Goal: Transaction & Acquisition: Book appointment/travel/reservation

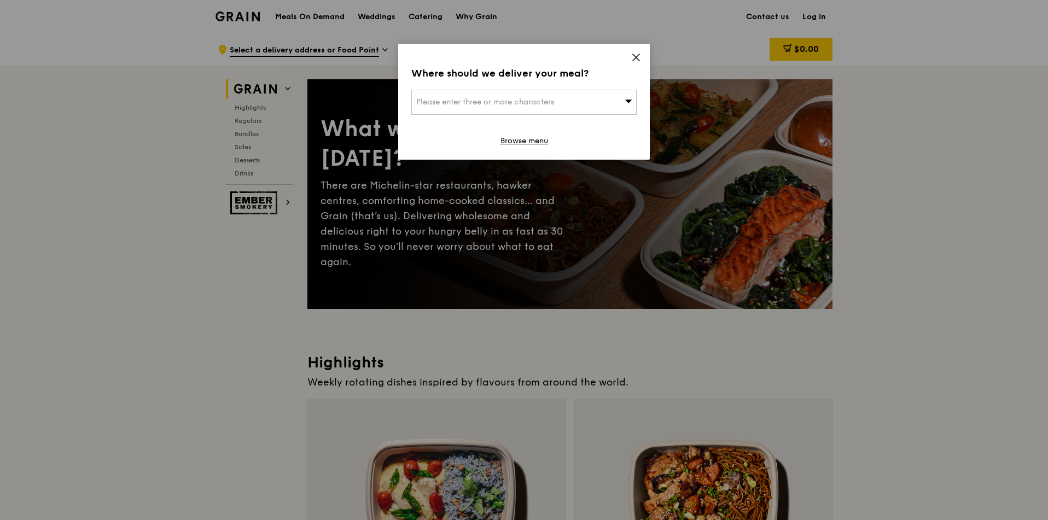
click at [635, 57] on icon at bounding box center [636, 58] width 10 height 10
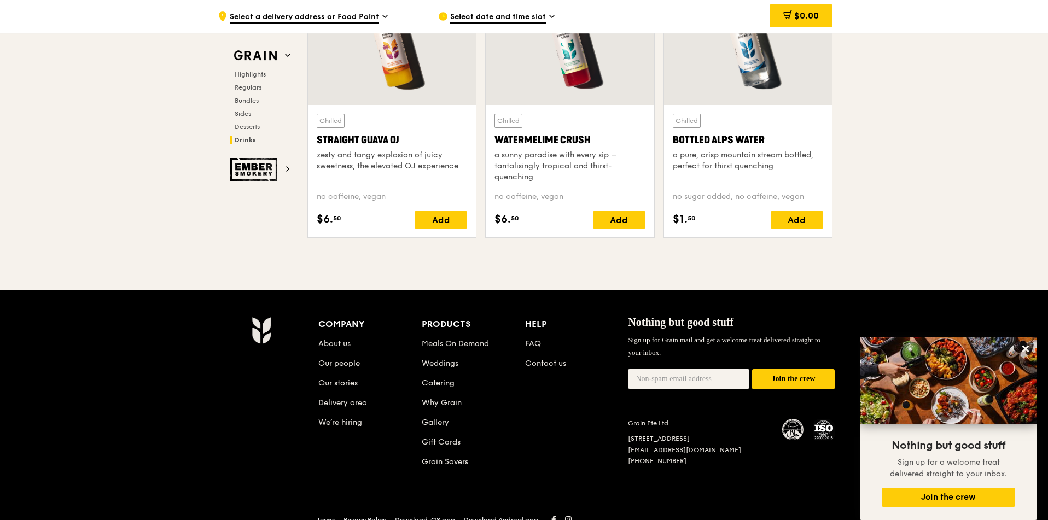
scroll to position [4411, 0]
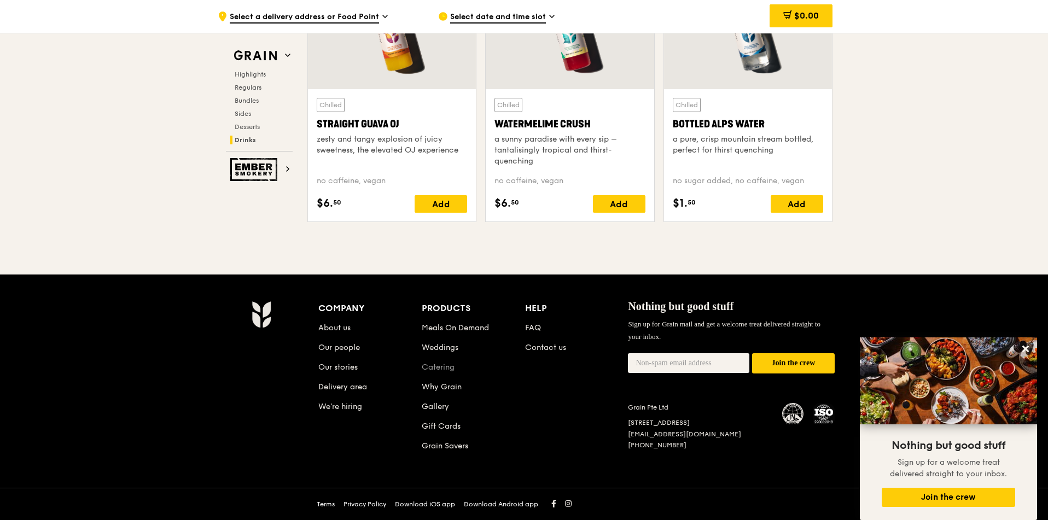
click at [442, 364] on link "Catering" at bounding box center [438, 367] width 33 height 9
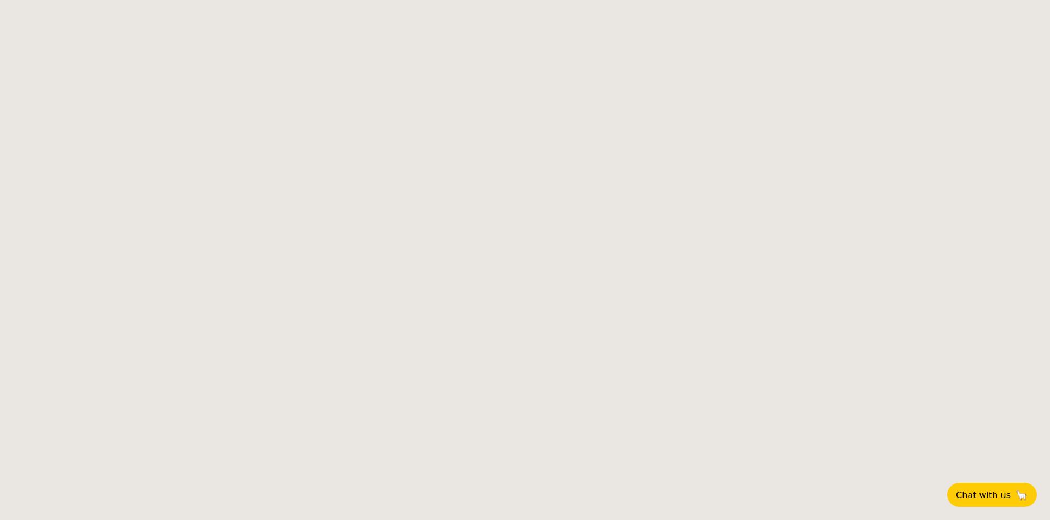
select select
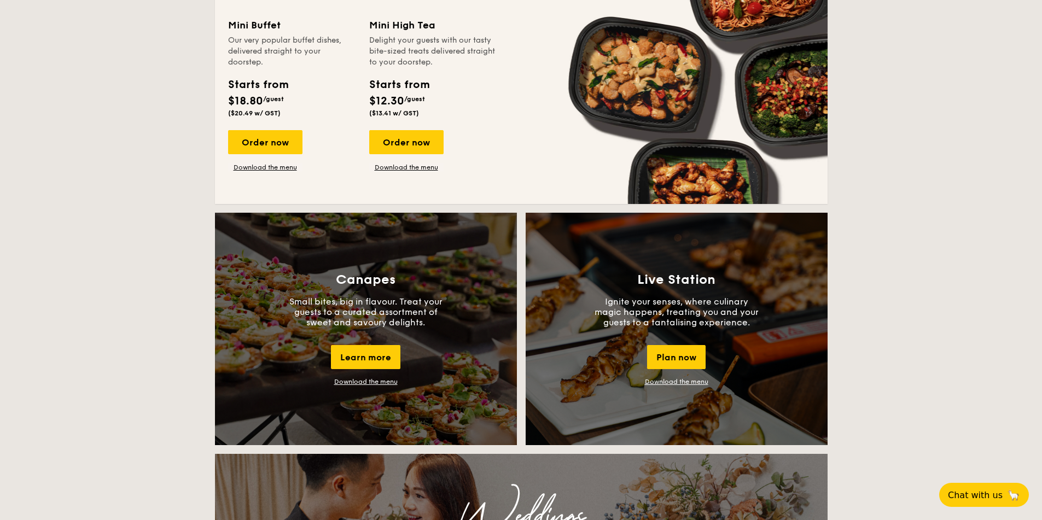
scroll to position [893, 0]
